Goal: Information Seeking & Learning: Check status

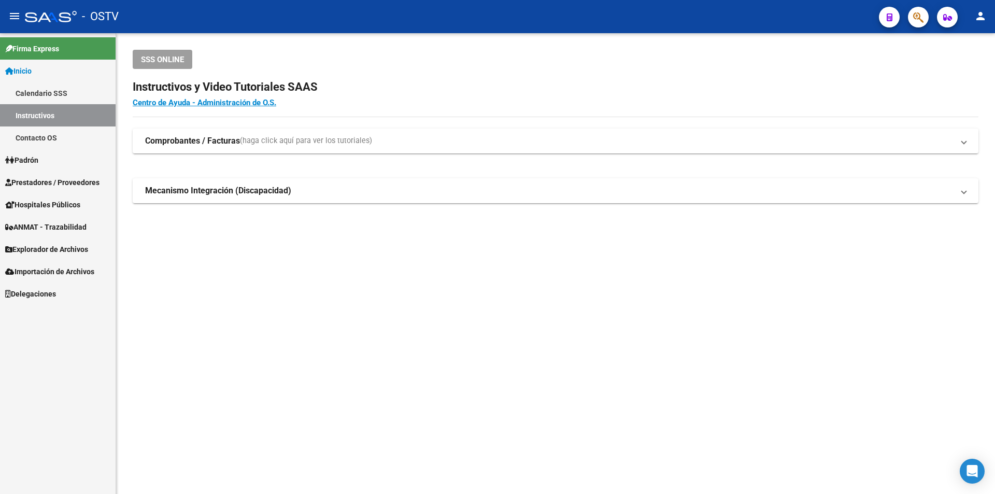
click at [51, 179] on span "Prestadores / Proveedores" at bounding box center [52, 182] width 94 height 11
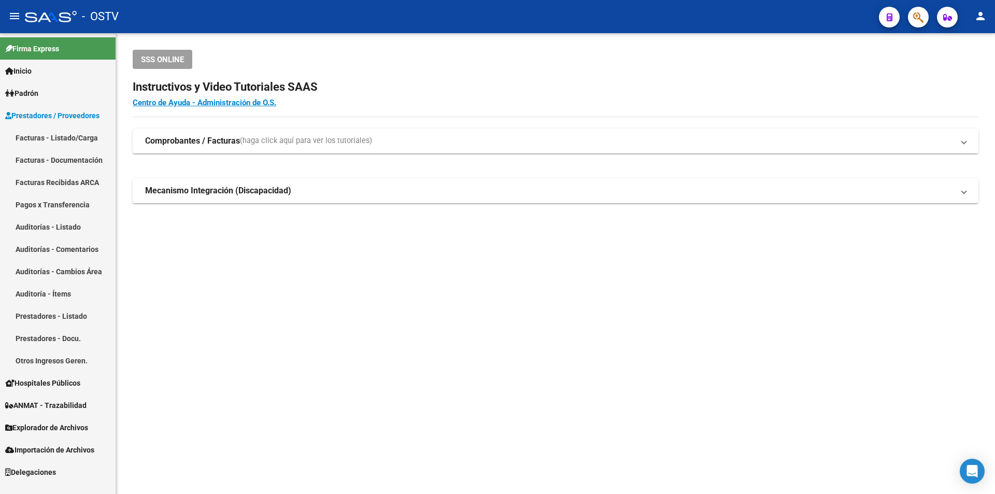
click at [61, 140] on link "Facturas - Listado/Carga" at bounding box center [58, 137] width 116 height 22
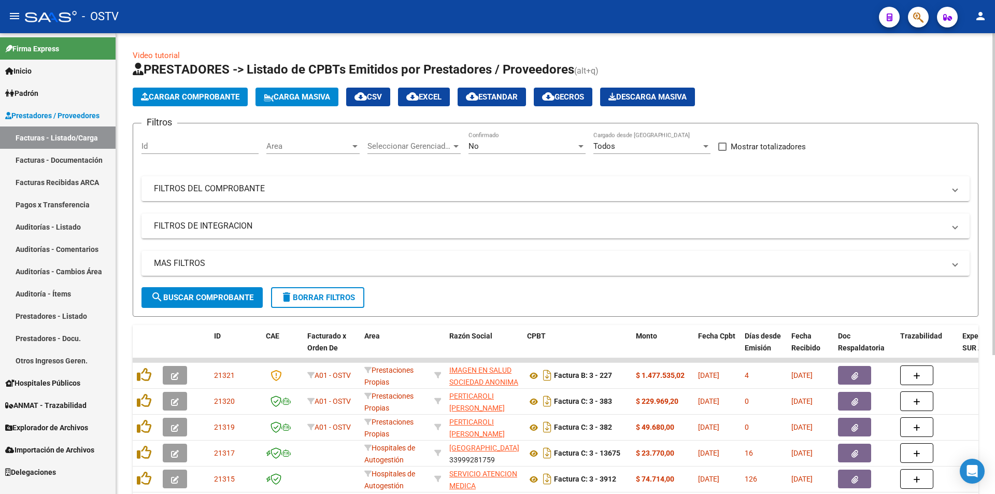
click at [541, 146] on div "No" at bounding box center [523, 146] width 108 height 9
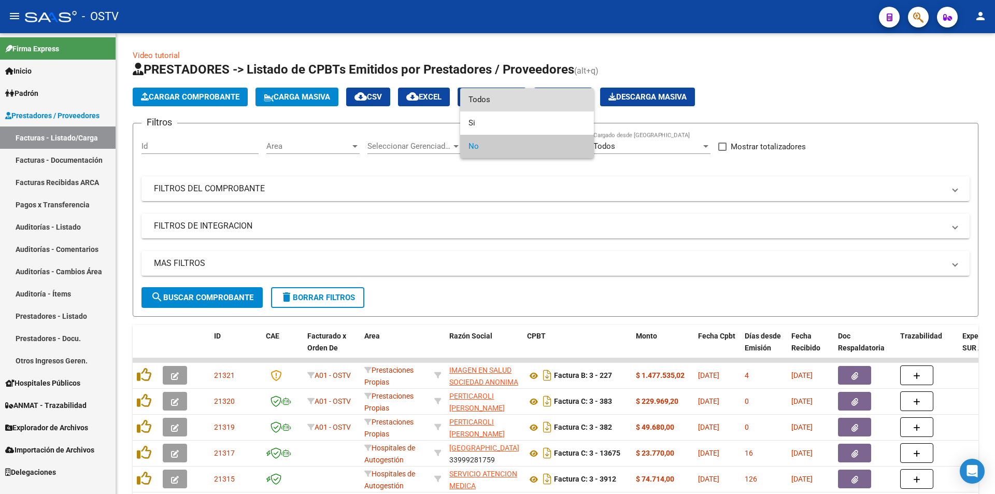
click at [520, 98] on span "Todos" at bounding box center [527, 99] width 117 height 23
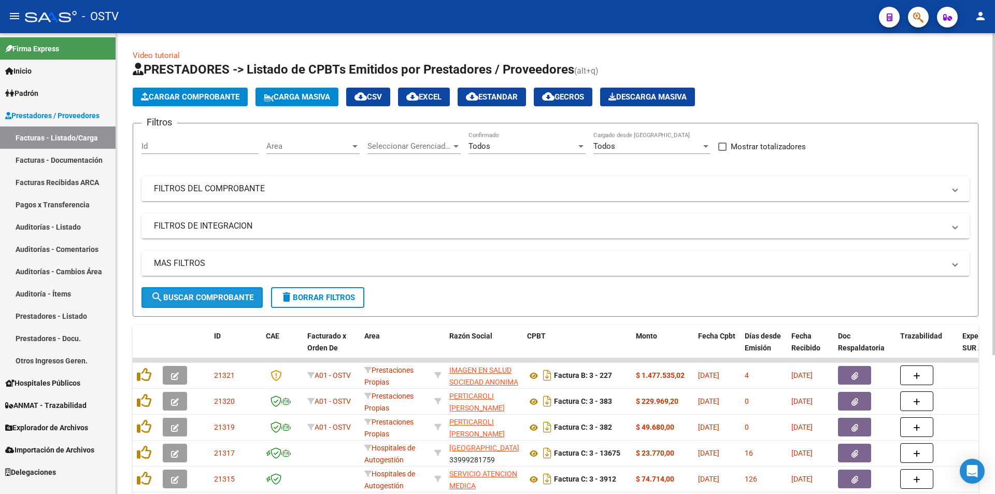
click at [228, 297] on span "search Buscar Comprobante" at bounding box center [202, 297] width 103 height 9
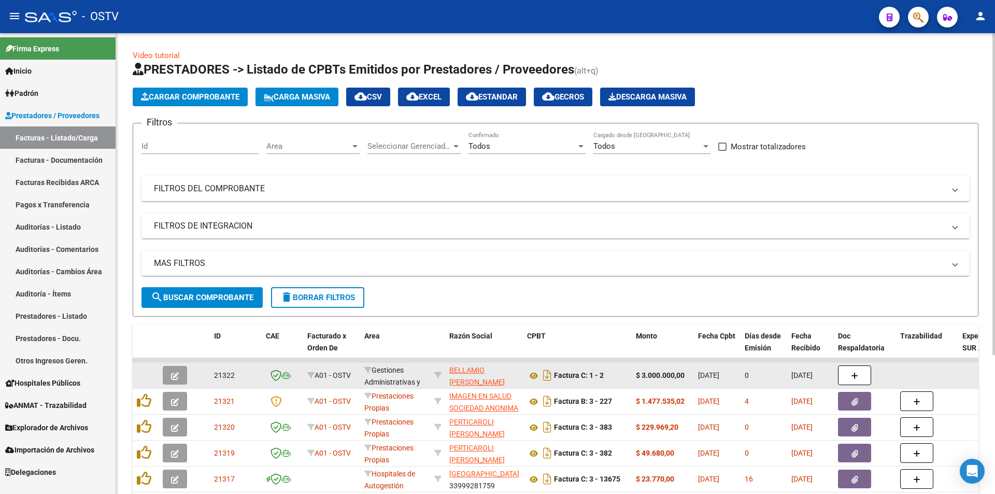
click at [169, 371] on button "button" at bounding box center [175, 375] width 24 height 19
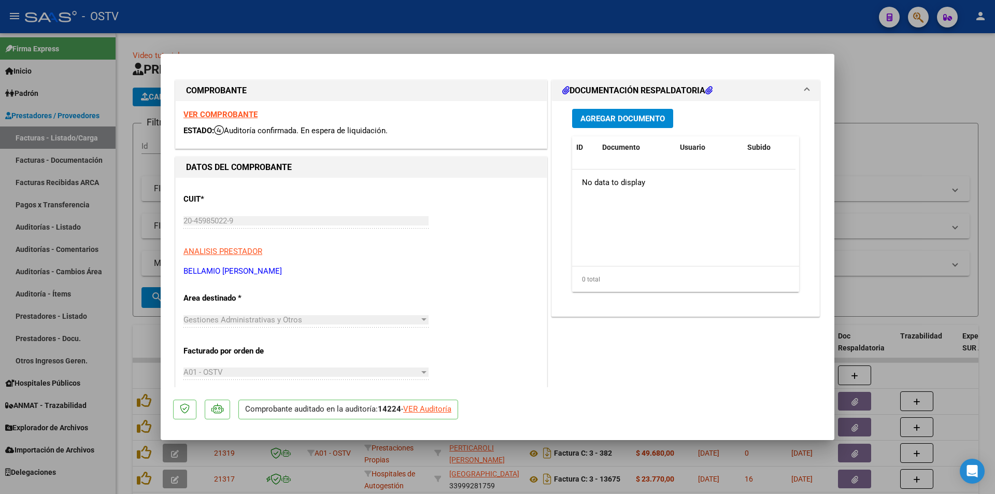
click at [236, 113] on strong "VER COMPROBANTE" at bounding box center [220, 114] width 74 height 9
click at [128, 160] on div at bounding box center [497, 247] width 995 height 494
type input "$ 0,00"
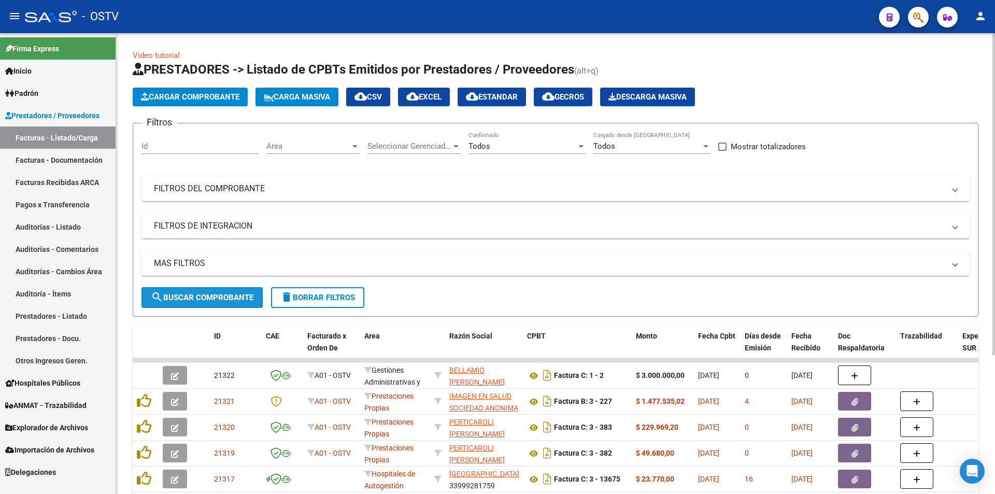
click at [205, 293] on span "search Buscar Comprobante" at bounding box center [202, 297] width 103 height 9
click at [208, 288] on button "search Buscar Comprobante" at bounding box center [202, 297] width 121 height 21
click at [208, 294] on span "search Buscar Comprobante" at bounding box center [202, 297] width 103 height 9
click at [222, 304] on button "search Buscar Comprobante" at bounding box center [202, 297] width 121 height 21
click at [204, 291] on button "search Buscar Comprobante" at bounding box center [202, 297] width 121 height 21
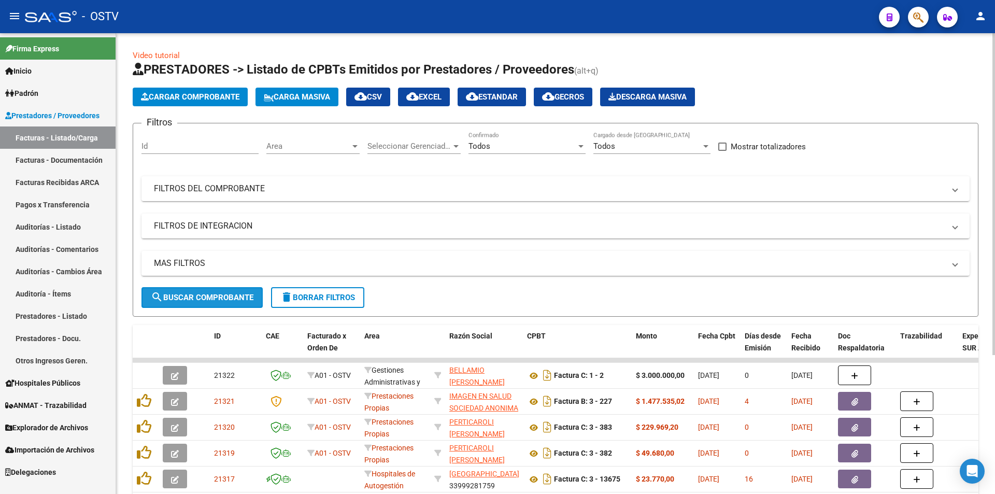
click at [205, 294] on span "search Buscar Comprobante" at bounding box center [202, 297] width 103 height 9
click at [209, 295] on span "search Buscar Comprobante" at bounding box center [202, 297] width 103 height 9
click at [199, 296] on span "search Buscar Comprobante" at bounding box center [202, 297] width 103 height 9
click at [208, 301] on span "search Buscar Comprobante" at bounding box center [202, 297] width 103 height 9
click at [214, 295] on span "search Buscar Comprobante" at bounding box center [202, 297] width 103 height 9
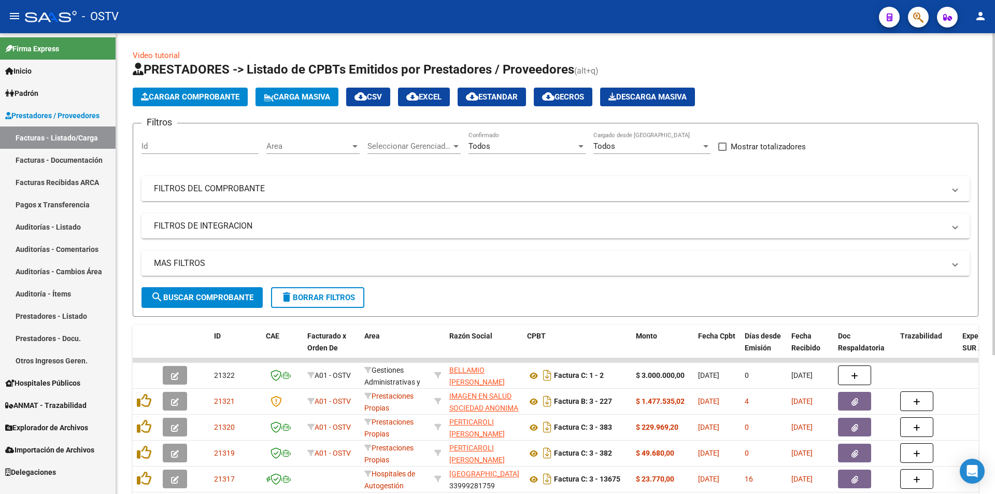
click at [199, 299] on span "search Buscar Comprobante" at bounding box center [202, 297] width 103 height 9
click at [62, 206] on link "Pagos x Transferencia" at bounding box center [58, 204] width 116 height 22
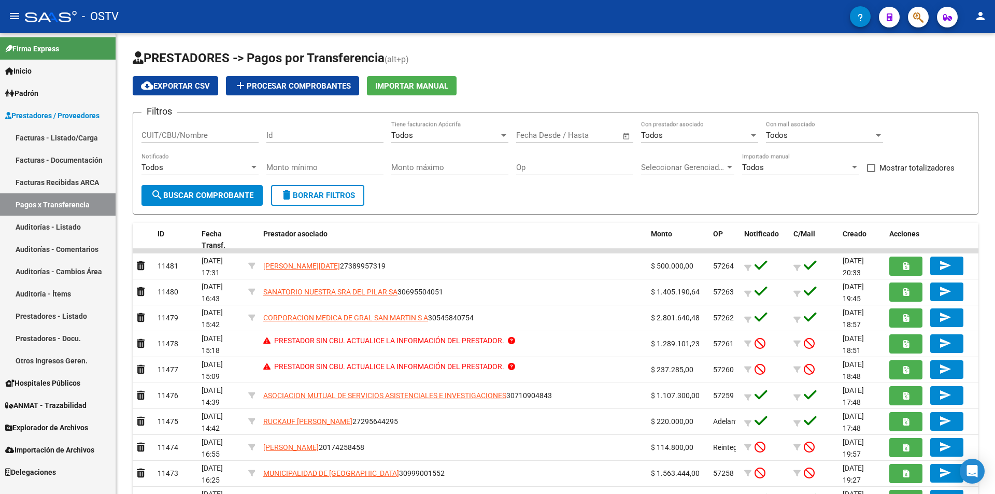
click at [44, 131] on link "Facturas - Listado/Carga" at bounding box center [58, 137] width 116 height 22
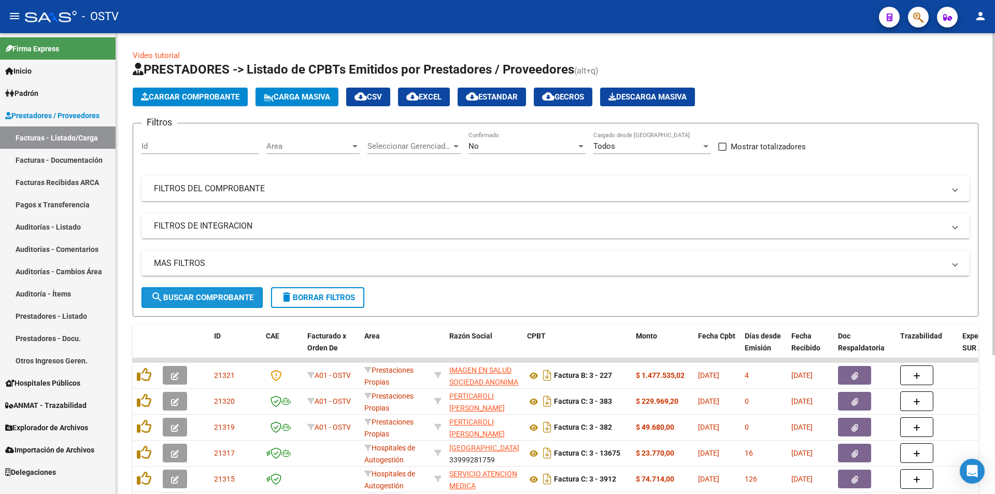
click at [204, 293] on span "search Buscar Comprobante" at bounding box center [202, 297] width 103 height 9
click at [198, 303] on button "search Buscar Comprobante" at bounding box center [202, 297] width 121 height 21
click at [191, 298] on span "search Buscar Comprobante" at bounding box center [202, 297] width 103 height 9
click at [511, 147] on div "No" at bounding box center [523, 146] width 108 height 9
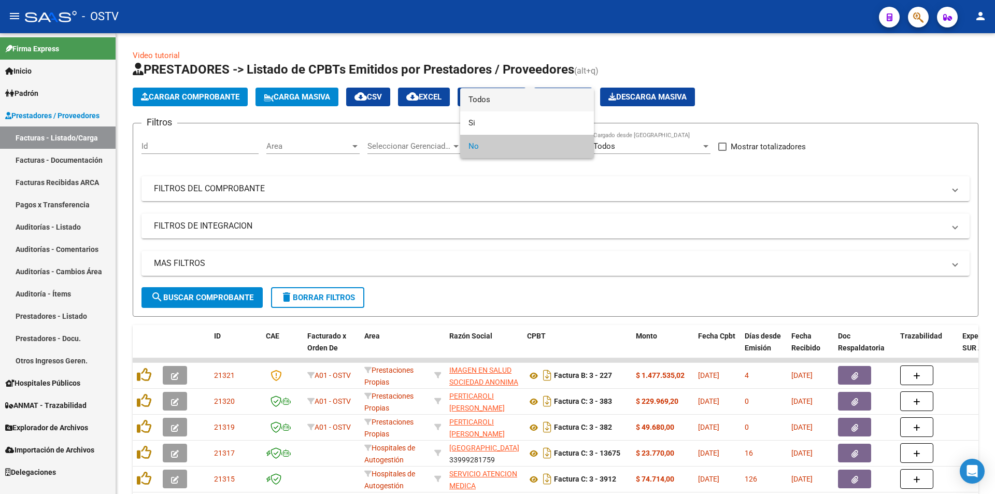
click at [506, 88] on span "Todos" at bounding box center [527, 99] width 117 height 23
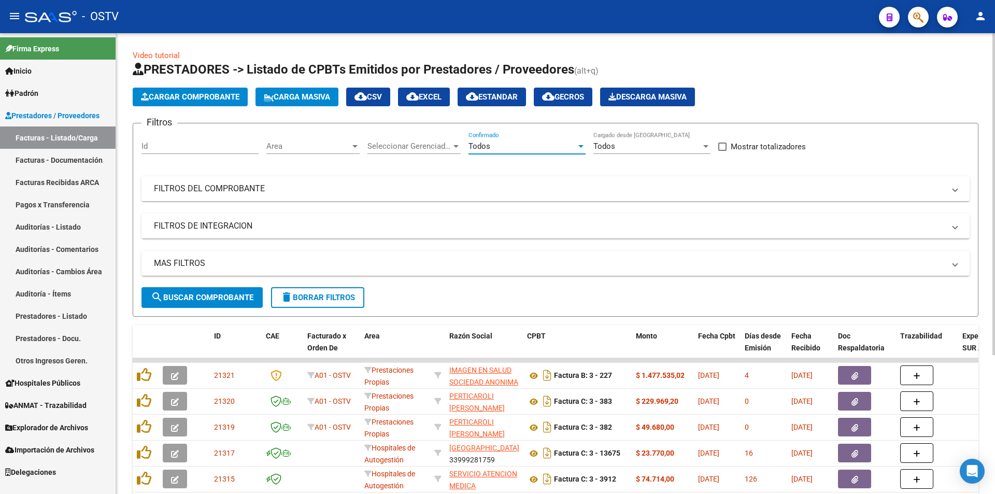
click at [185, 299] on span "search Buscar Comprobante" at bounding box center [202, 297] width 103 height 9
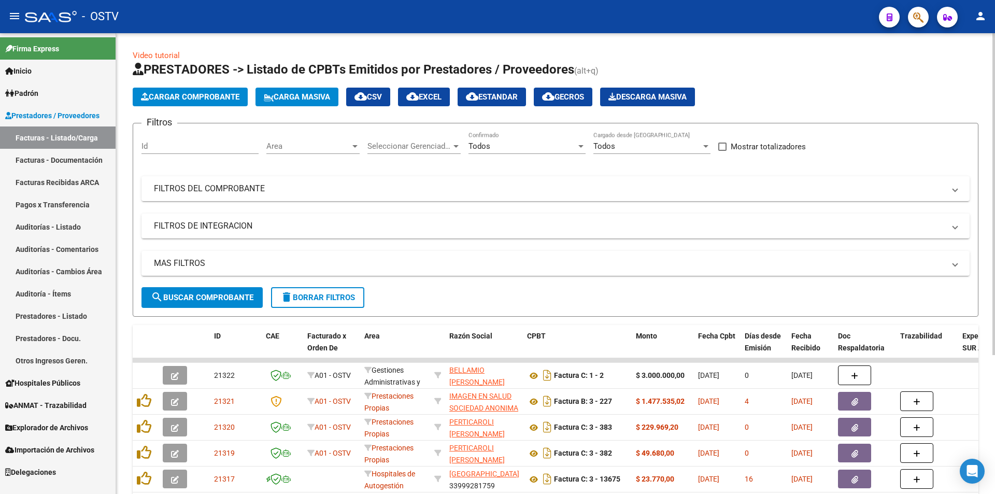
click at [210, 295] on span "search Buscar Comprobante" at bounding box center [202, 297] width 103 height 9
click at [210, 301] on span "search Buscar Comprobante" at bounding box center [202, 297] width 103 height 9
click at [197, 292] on button "search Buscar Comprobante" at bounding box center [202, 297] width 121 height 21
click at [194, 286] on div "MAS FILTROS Todos Con Doc. Respaldatoria Todos Con Trazabilidad Todos Asociado …" at bounding box center [556, 269] width 828 height 36
click at [204, 295] on span "search Buscar Comprobante" at bounding box center [202, 297] width 103 height 9
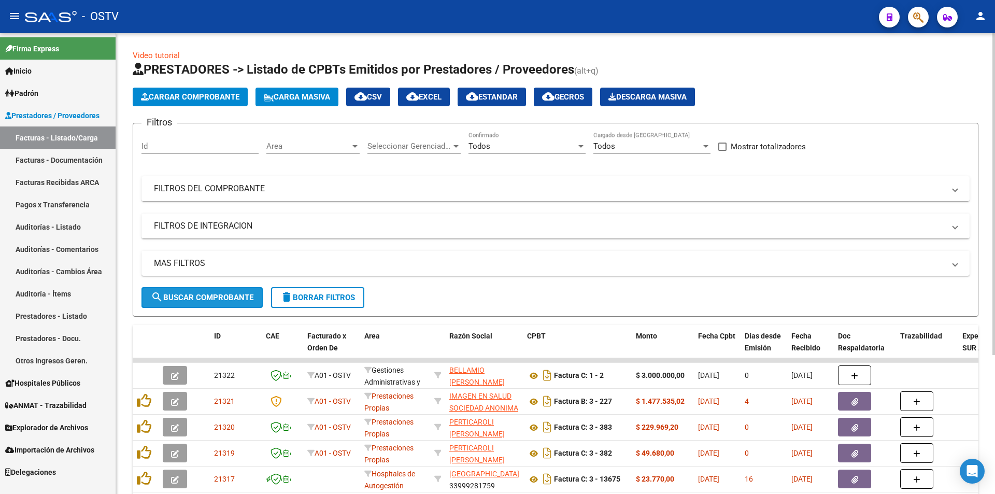
click at [202, 293] on span "search Buscar Comprobante" at bounding box center [202, 297] width 103 height 9
click at [207, 298] on span "search Buscar Comprobante" at bounding box center [202, 297] width 103 height 9
click at [203, 293] on span "search Buscar Comprobante" at bounding box center [202, 297] width 103 height 9
click at [205, 292] on button "search Buscar Comprobante" at bounding box center [202, 297] width 121 height 21
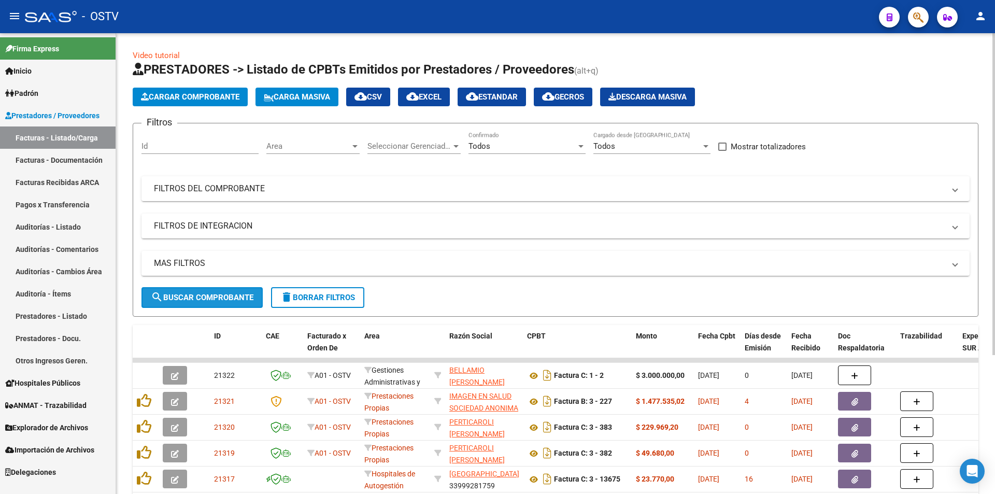
click at [207, 296] on span "search Buscar Comprobante" at bounding box center [202, 297] width 103 height 9
click at [226, 296] on span "search Buscar Comprobante" at bounding box center [202, 297] width 103 height 9
click at [202, 294] on span "search Buscar Comprobante" at bounding box center [202, 297] width 103 height 9
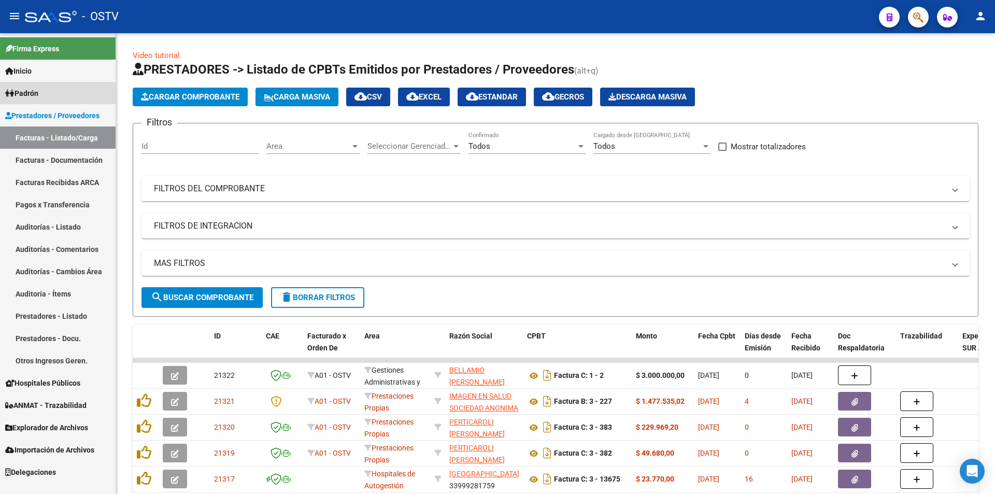
click at [36, 96] on span "Padrón" at bounding box center [21, 93] width 33 height 11
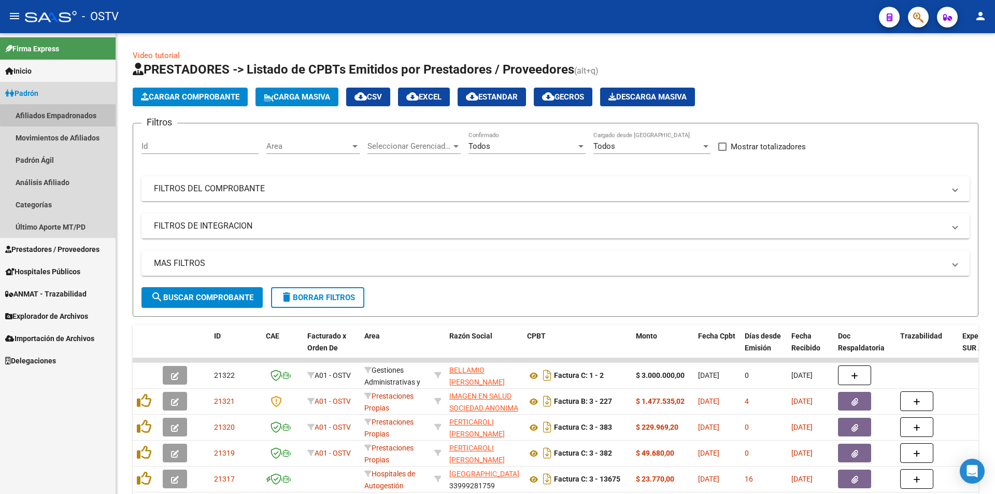
click at [85, 115] on link "Afiliados Empadronados" at bounding box center [58, 115] width 116 height 22
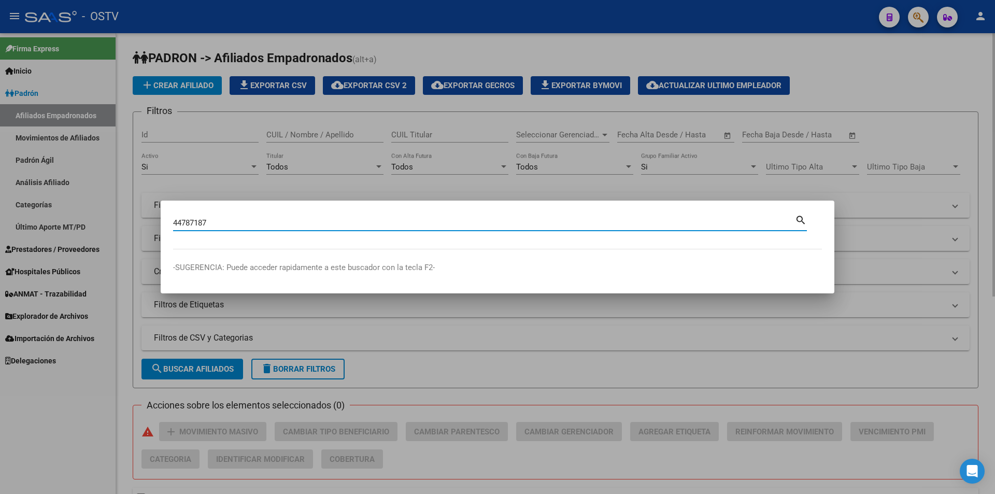
type input "44787187"
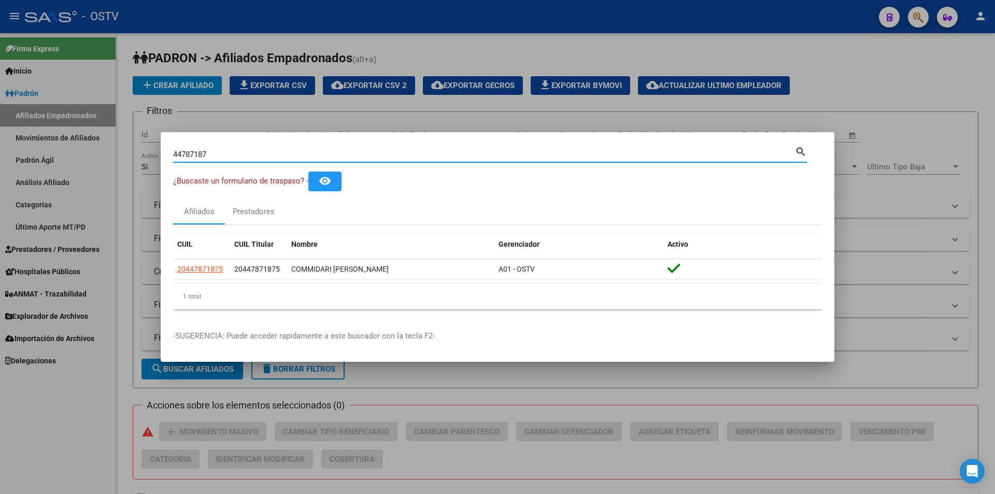
click at [770, 109] on div at bounding box center [497, 247] width 995 height 494
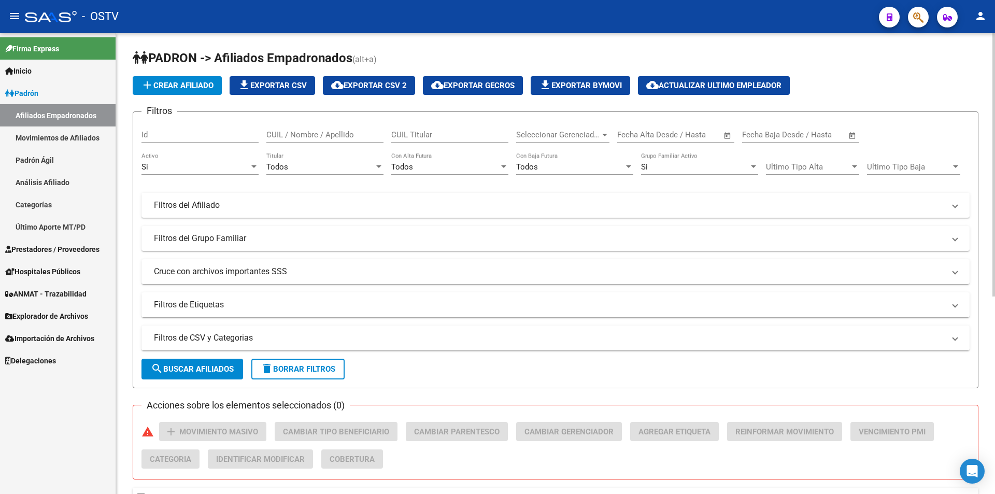
click at [170, 369] on span "search Buscar Afiliados" at bounding box center [192, 368] width 83 height 9
click at [200, 371] on span "search Buscar Afiliados" at bounding box center [192, 368] width 83 height 9
click at [61, 238] on link "Prestadores / Proveedores" at bounding box center [58, 249] width 116 height 22
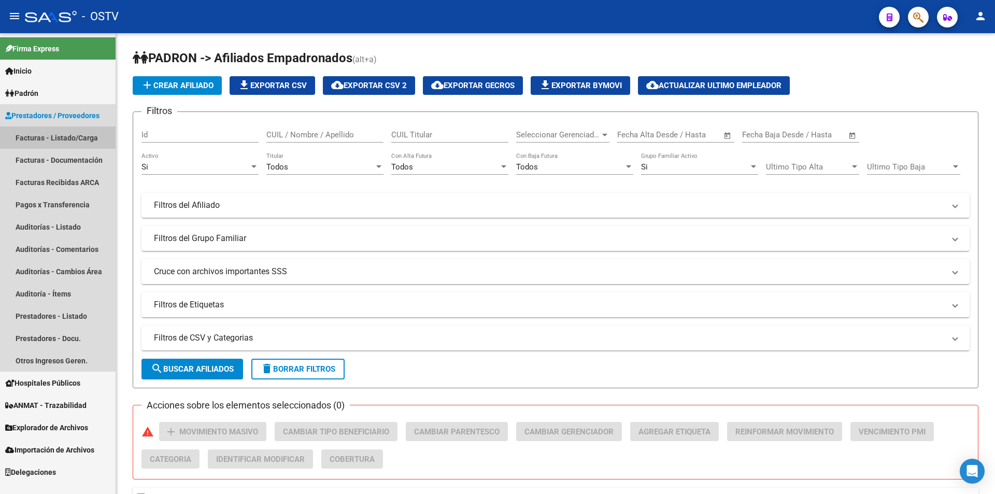
click at [75, 138] on link "Facturas - Listado/Carga" at bounding box center [58, 137] width 116 height 22
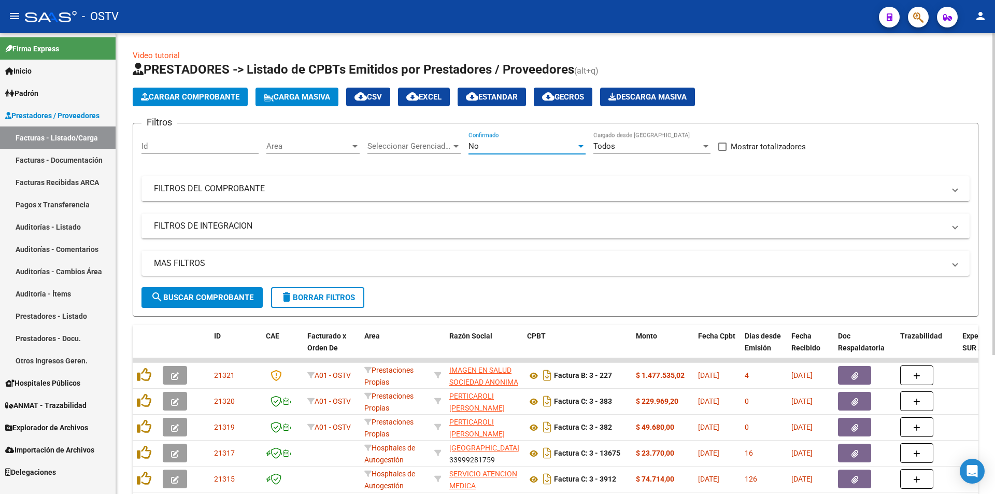
click at [486, 148] on div "No" at bounding box center [523, 146] width 108 height 9
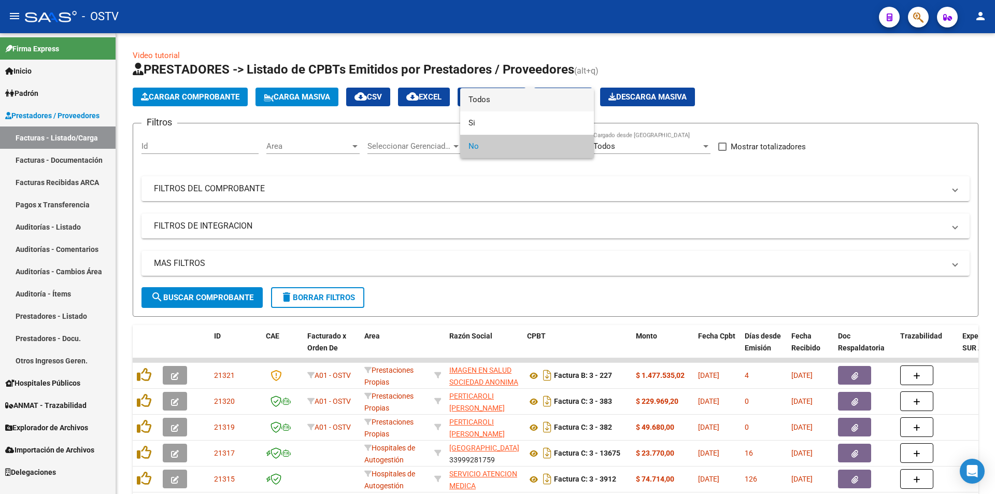
click at [481, 103] on span "Todos" at bounding box center [527, 99] width 117 height 23
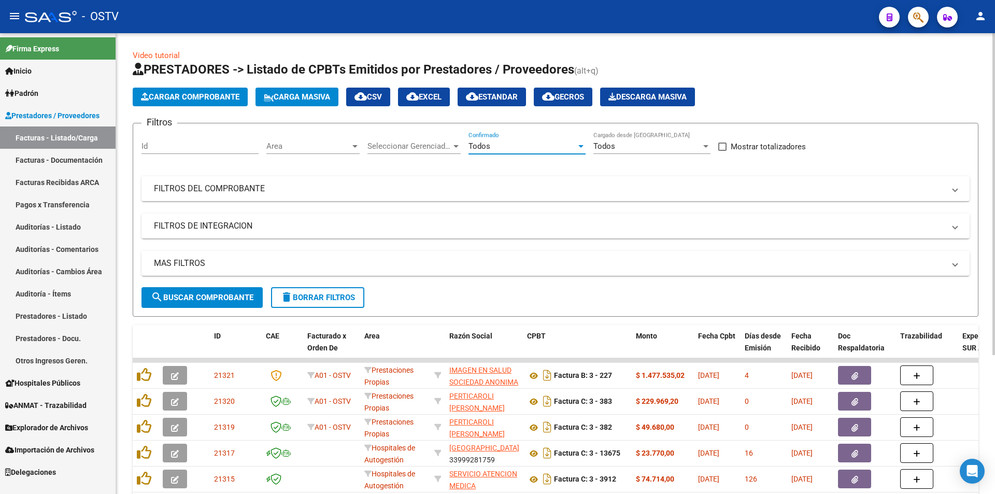
click at [177, 302] on span "search Buscar Comprobante" at bounding box center [202, 297] width 103 height 9
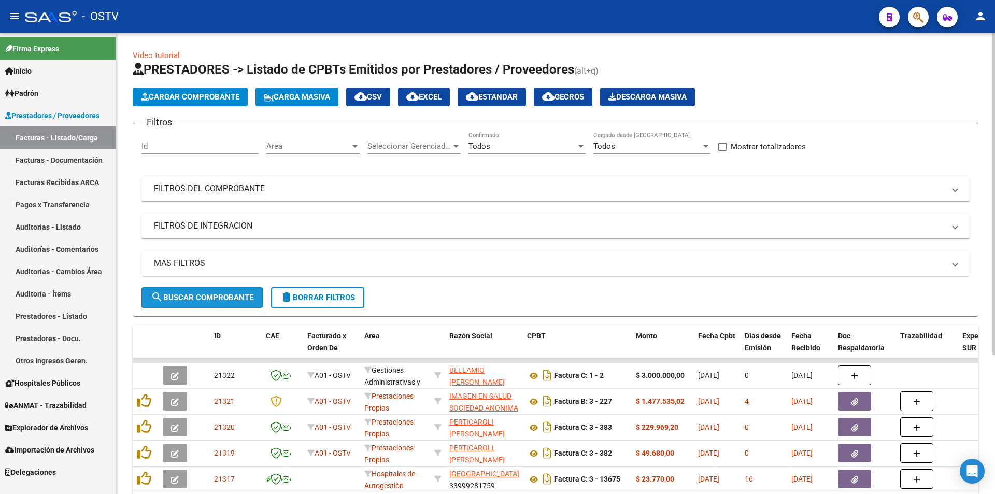
click at [160, 305] on button "search Buscar Comprobante" at bounding box center [202, 297] width 121 height 21
click at [182, 294] on span "search Buscar Comprobante" at bounding box center [202, 297] width 103 height 9
click at [208, 290] on button "search Buscar Comprobante" at bounding box center [202, 297] width 121 height 21
click at [203, 290] on button "search Buscar Comprobante" at bounding box center [202, 297] width 121 height 21
click at [208, 295] on span "search Buscar Comprobante" at bounding box center [202, 297] width 103 height 9
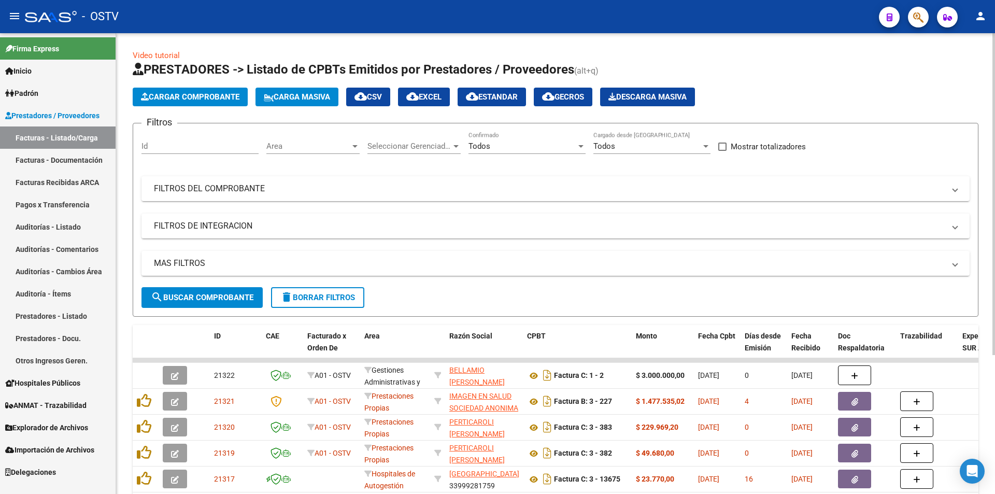
click at [206, 293] on span "search Buscar Comprobante" at bounding box center [202, 297] width 103 height 9
click at [205, 297] on span "search Buscar Comprobante" at bounding box center [202, 297] width 103 height 9
click at [207, 298] on span "search Buscar Comprobante" at bounding box center [202, 297] width 103 height 9
click at [205, 296] on span "search Buscar Comprobante" at bounding box center [202, 297] width 103 height 9
click at [205, 293] on span "search Buscar Comprobante" at bounding box center [202, 297] width 103 height 9
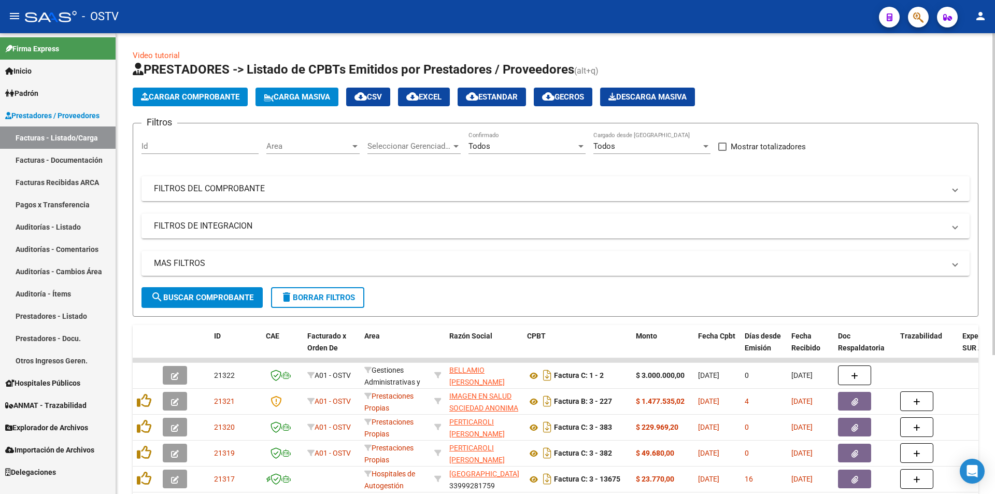
click at [204, 295] on span "search Buscar Comprobante" at bounding box center [202, 297] width 103 height 9
click at [205, 294] on span "search Buscar Comprobante" at bounding box center [202, 297] width 103 height 9
click at [197, 293] on span "search Buscar Comprobante" at bounding box center [202, 297] width 103 height 9
click at [206, 296] on span "search Buscar Comprobante" at bounding box center [202, 297] width 103 height 9
click at [189, 305] on button "search Buscar Comprobante" at bounding box center [202, 297] width 121 height 21
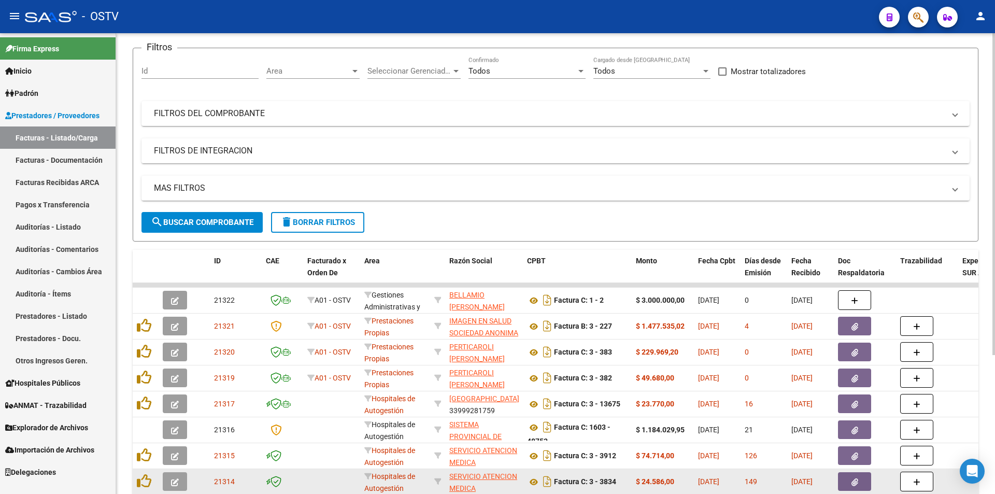
scroll to position [43, 0]
